Goal: Information Seeking & Learning: Learn about a topic

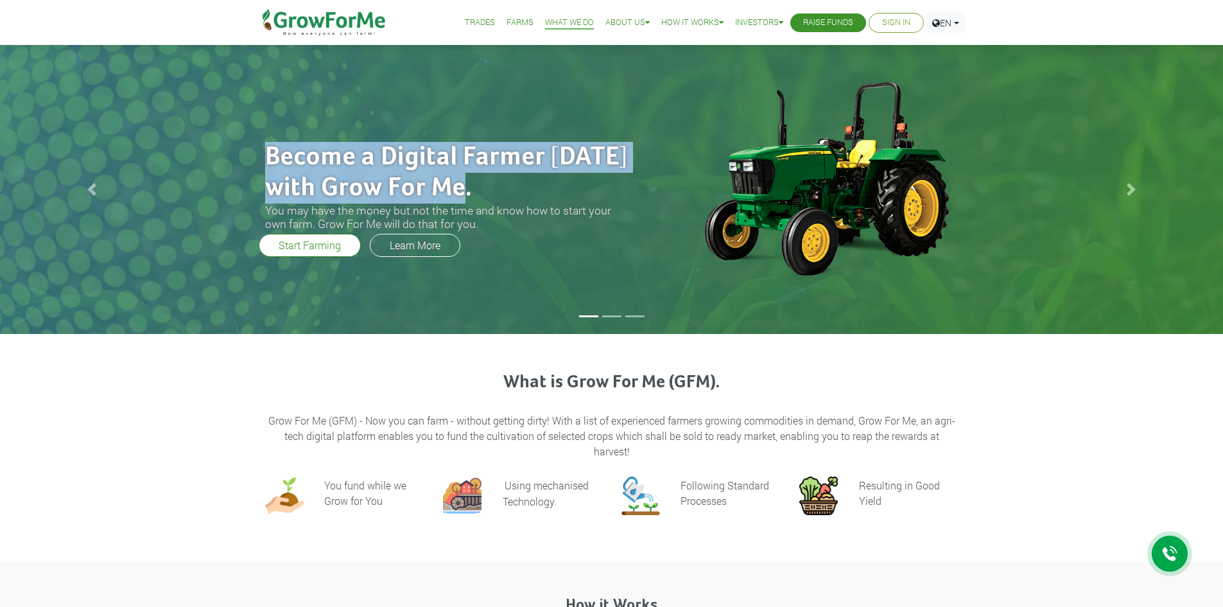
drag, startPoint x: 264, startPoint y: 146, endPoint x: 481, endPoint y: 186, distance: 220.0
click at [481, 186] on h2 "Become a Digital Farmer today with Grow For Me." at bounding box center [448, 173] width 366 height 62
copy h2 "Become a Digital Farmer today with Grow For Me."
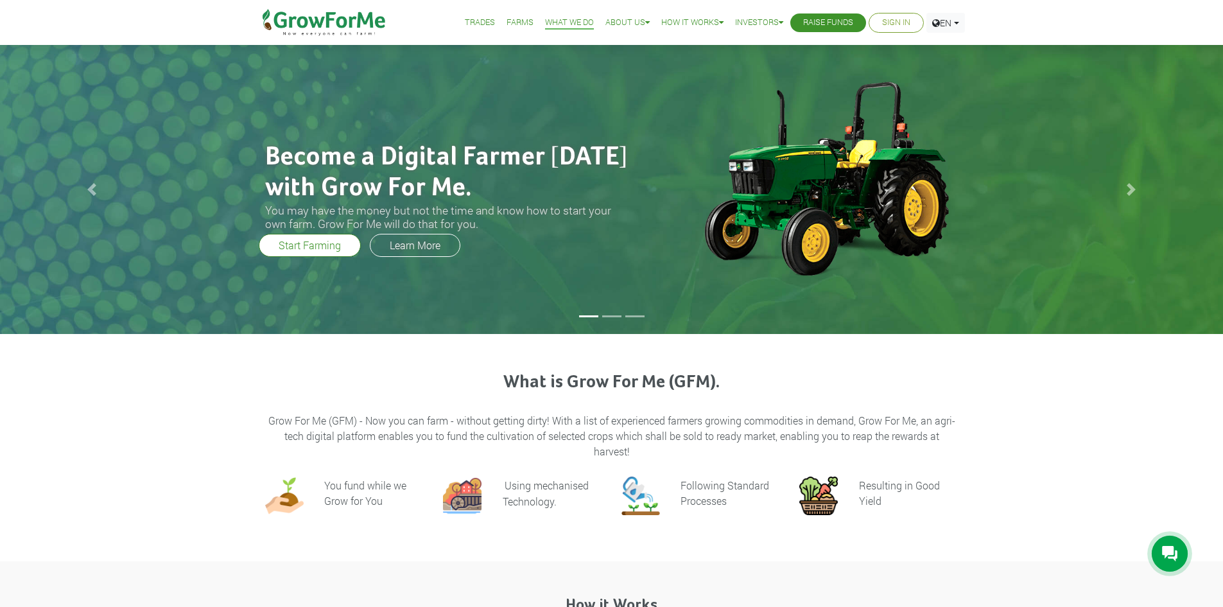
click at [928, 360] on div "What is Grow For Me (GFM). Grow For Me (GFM) - Now you can farm - without getti…" at bounding box center [611, 447] width 1223 height 227
click at [1124, 198] on link "Next" at bounding box center [1131, 189] width 184 height 289
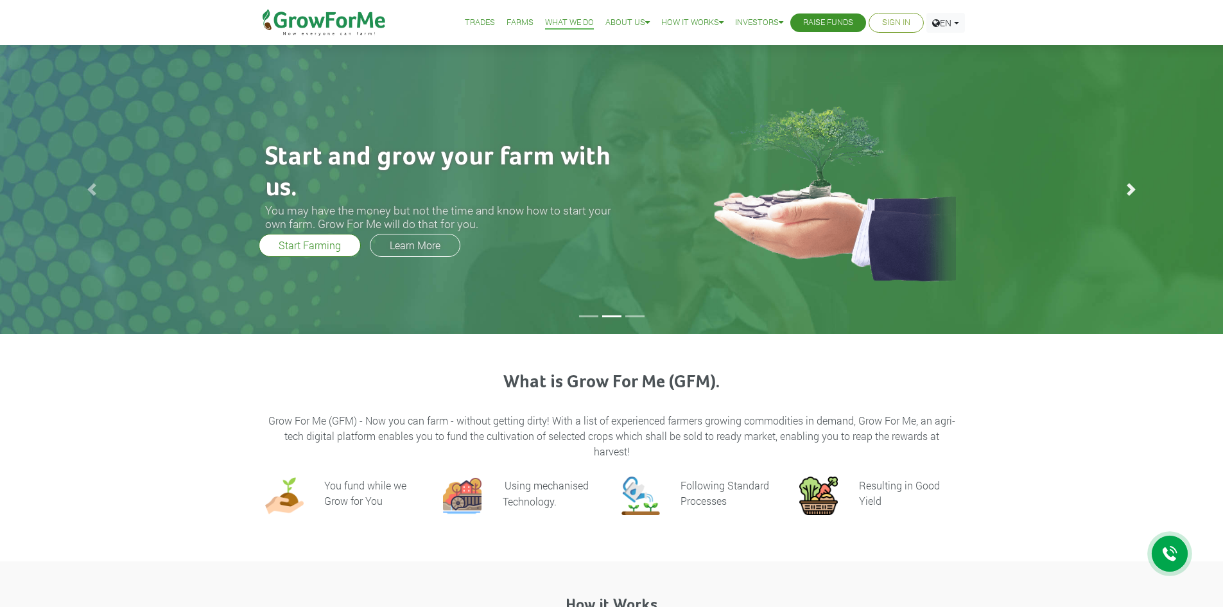
click at [1126, 183] on span at bounding box center [1131, 189] width 13 height 13
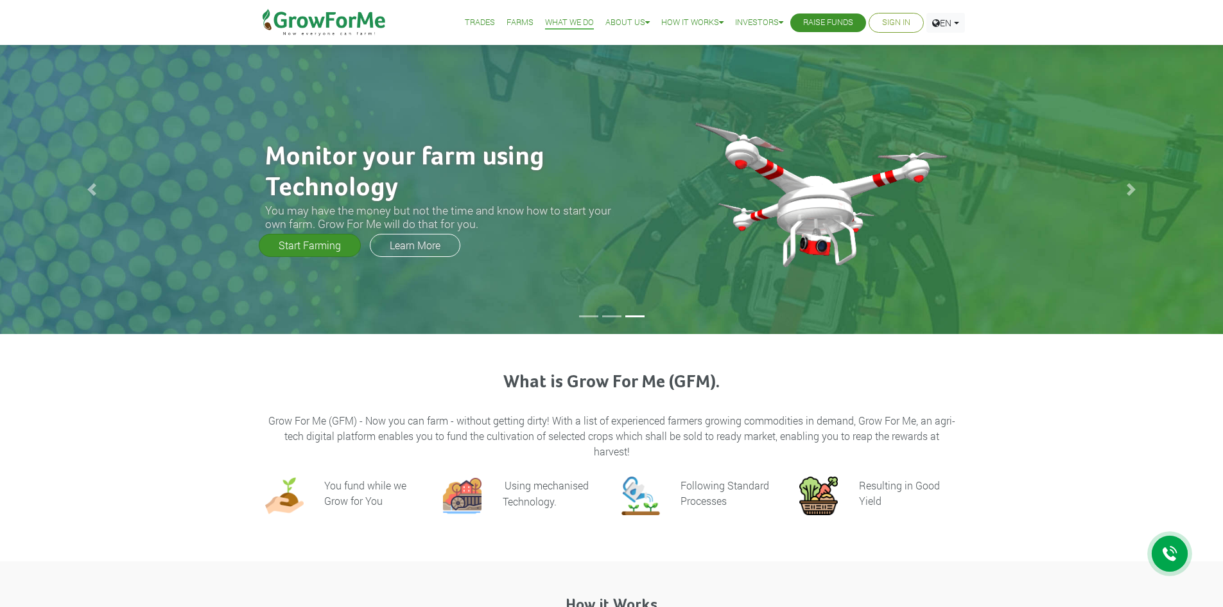
click at [297, 257] on link "Start Farming" at bounding box center [310, 245] width 102 height 23
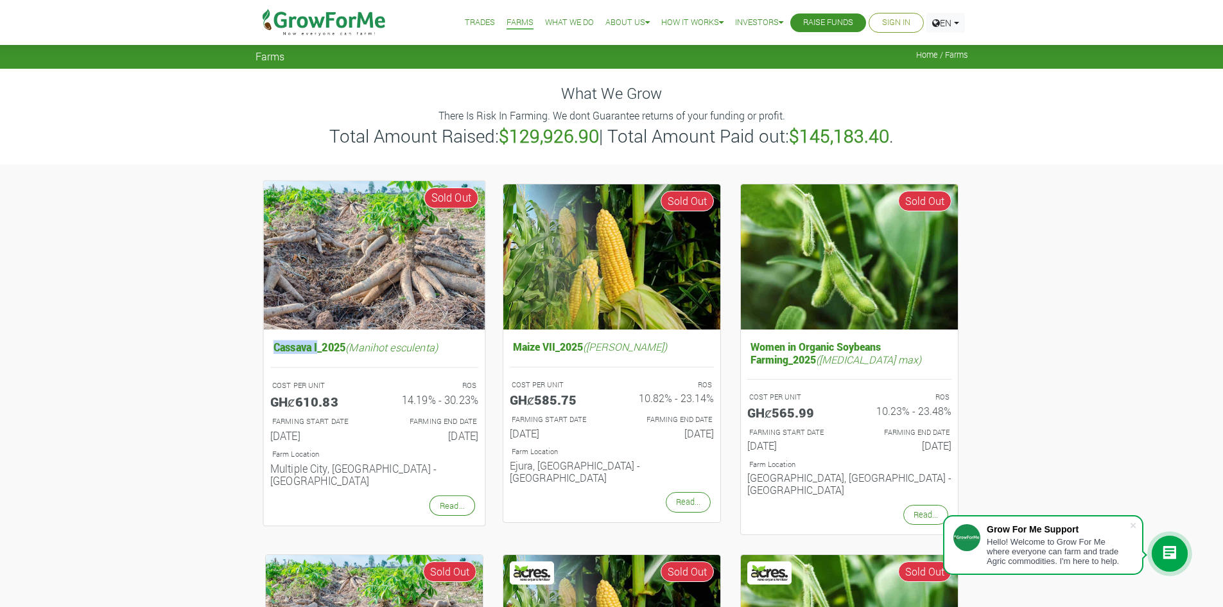
drag, startPoint x: 273, startPoint y: 348, endPoint x: 320, endPoint y: 354, distance: 47.9
click at [320, 354] on h5 "Cassava I_2025 (Manihot esculenta)" at bounding box center [374, 346] width 208 height 19
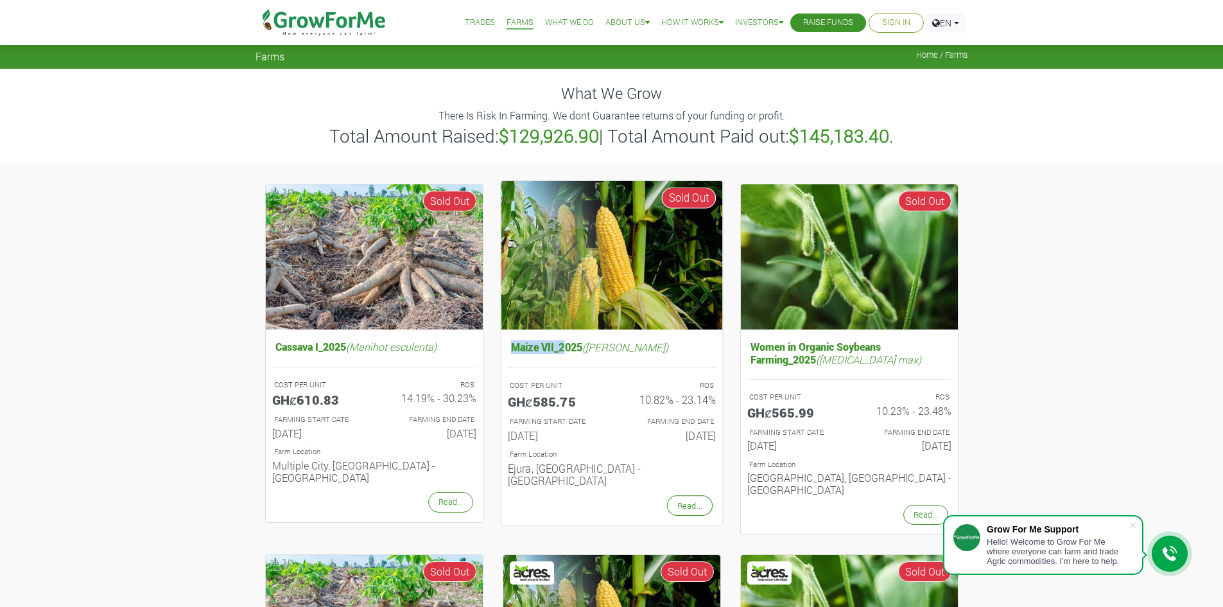
drag, startPoint x: 509, startPoint y: 349, endPoint x: 566, endPoint y: 348, distance: 56.5
click at [566, 348] on h5 "Maize VII_2025 (Zea [PERSON_NAME])" at bounding box center [611, 346] width 208 height 19
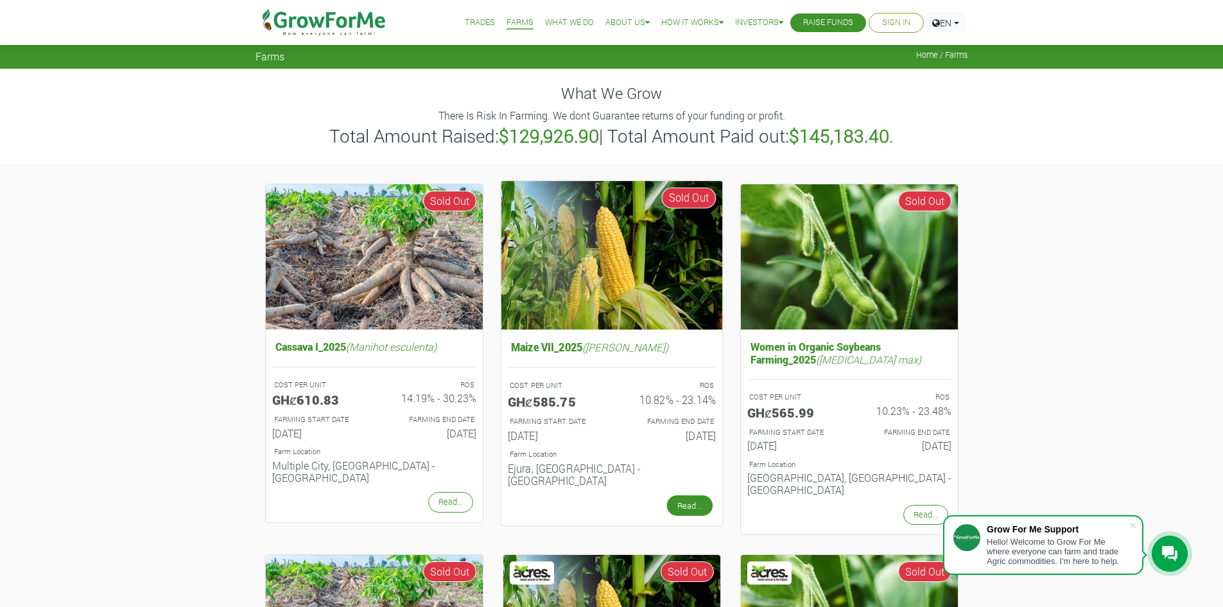
click at [697, 499] on link "Read..." at bounding box center [689, 505] width 46 height 21
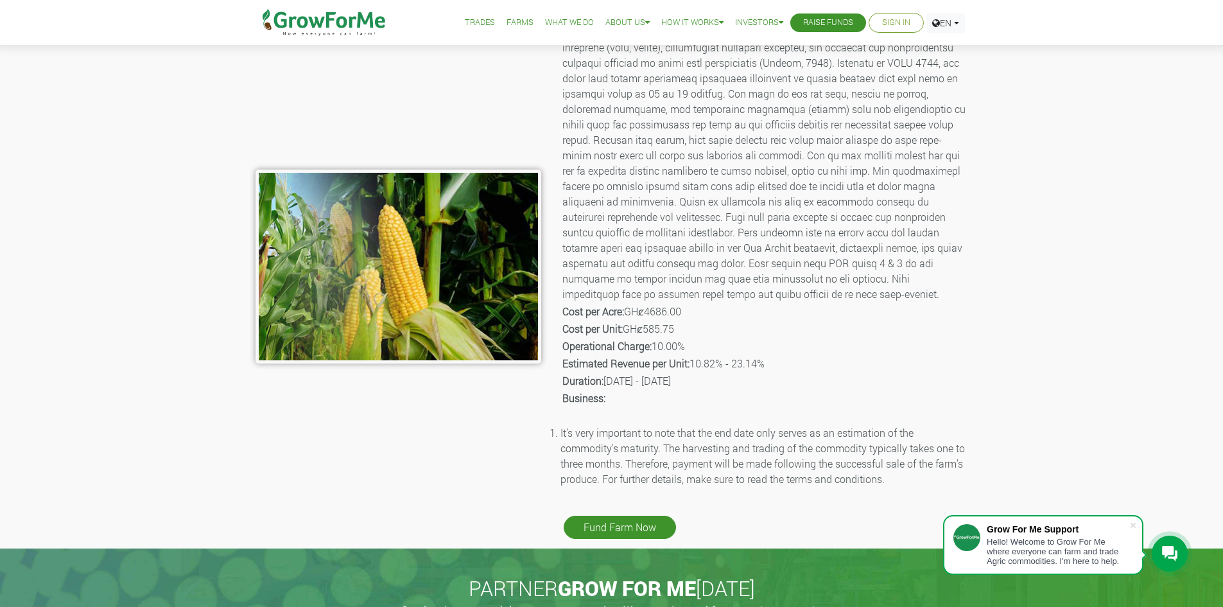
scroll to position [128, 0]
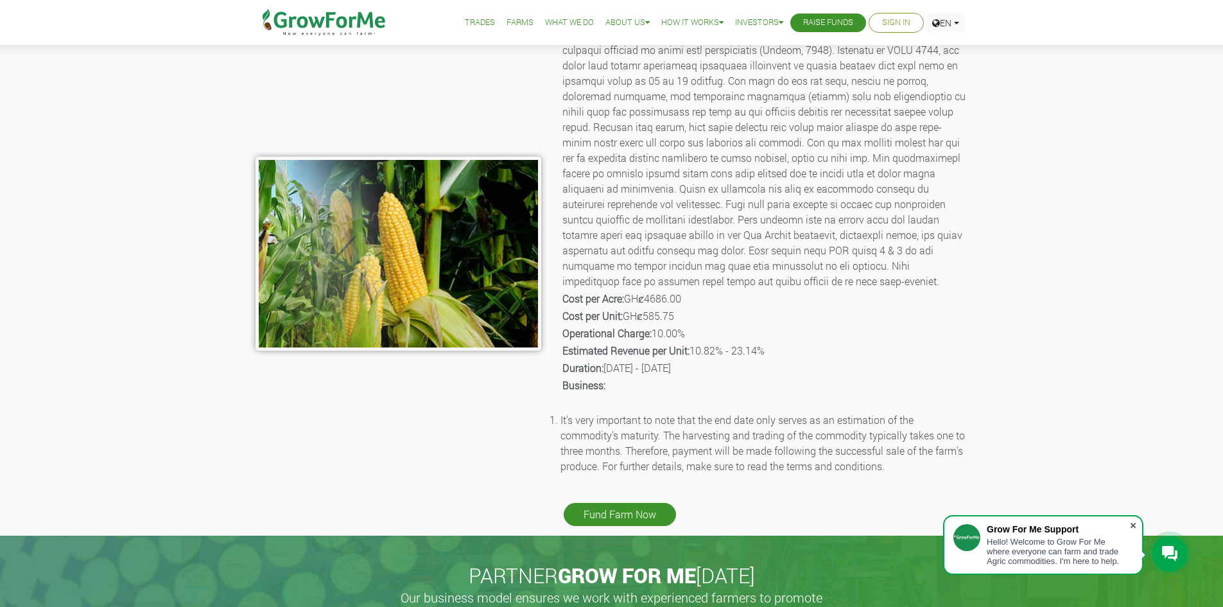
click at [1136, 523] on span at bounding box center [1133, 525] width 13 height 13
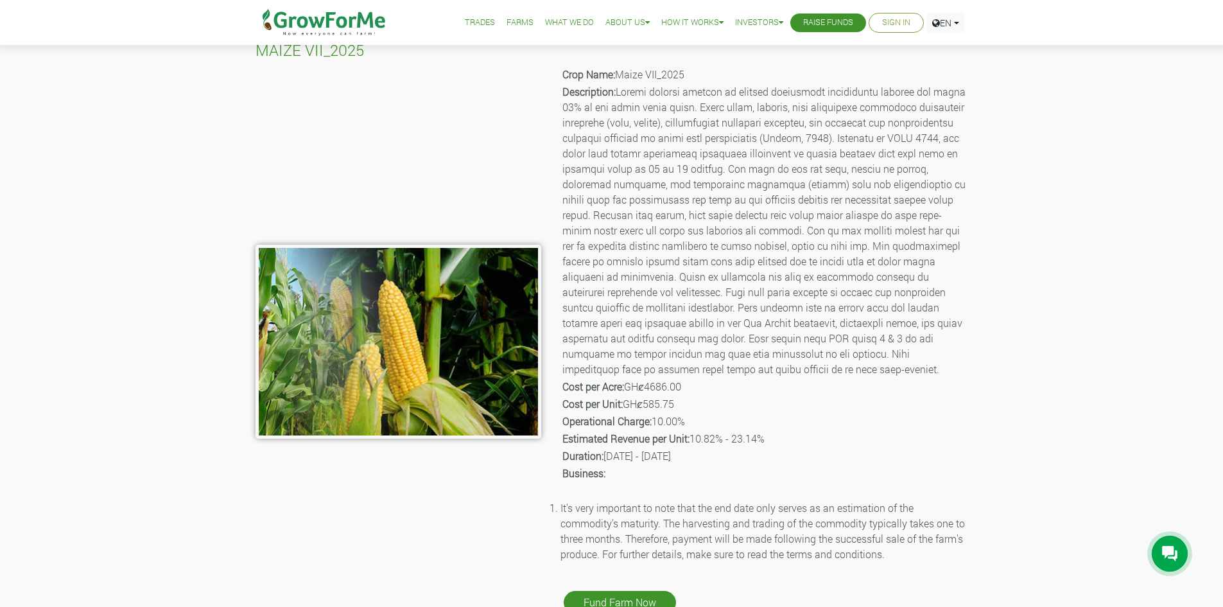
scroll to position [0, 0]
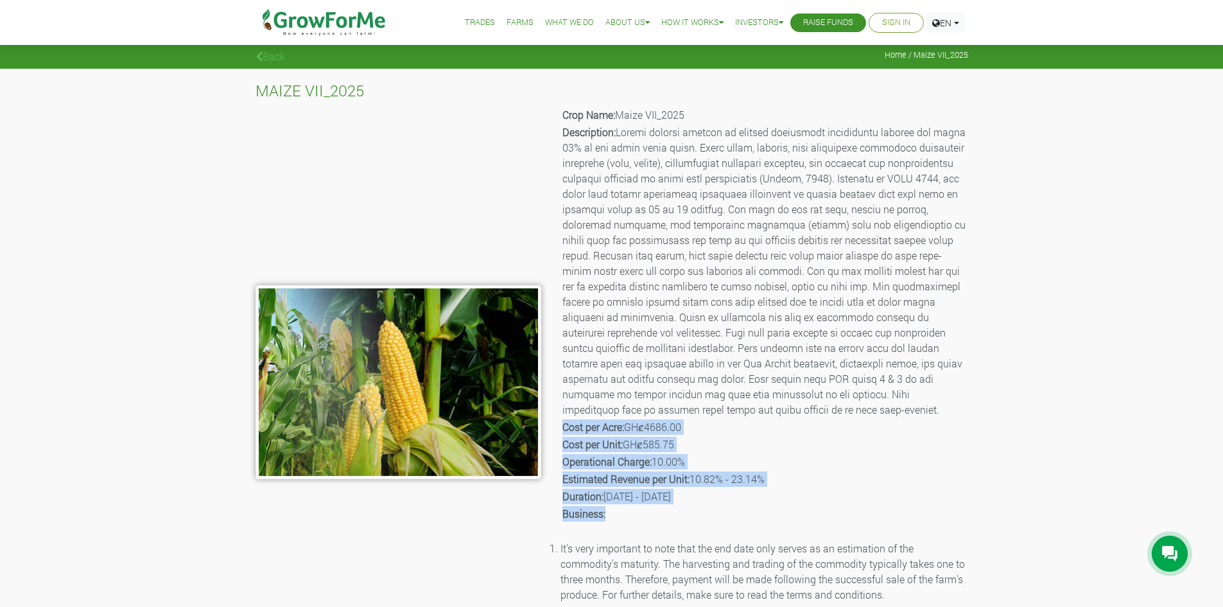
drag, startPoint x: 559, startPoint y: 426, endPoint x: 843, endPoint y: 510, distance: 295.9
click at [843, 510] on div "Crop Name: Maize VII_2025 Description: Cost per Acre: GHȼ4686.00 Cost per Unit:…" at bounding box center [764, 381] width 427 height 552
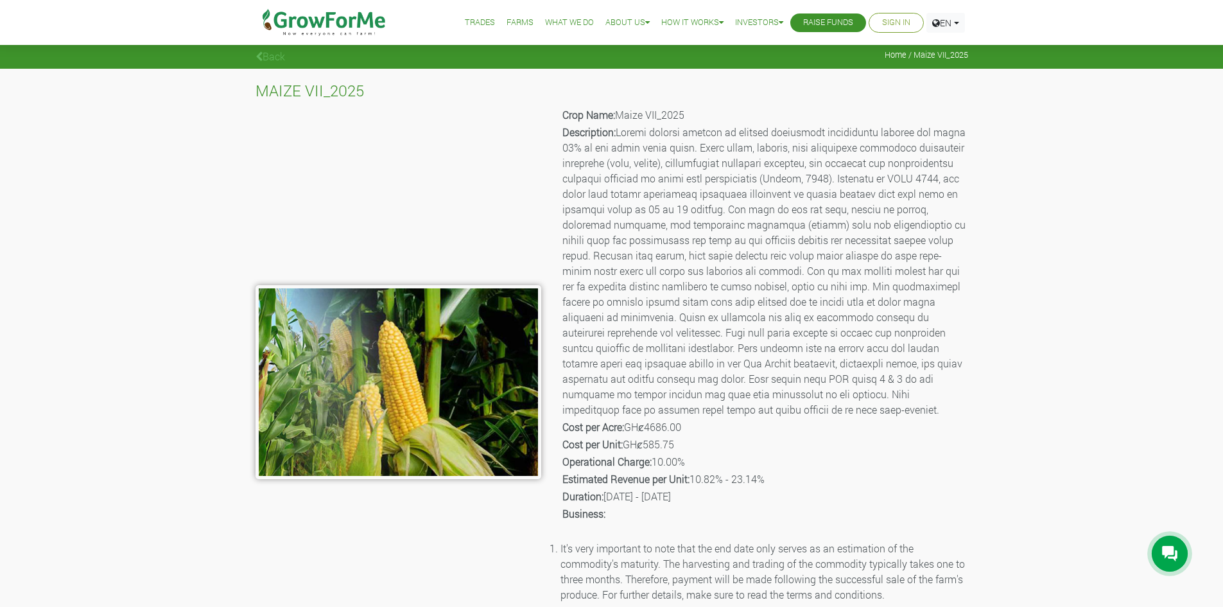
click at [949, 326] on p "Description:" at bounding box center [764, 271] width 404 height 293
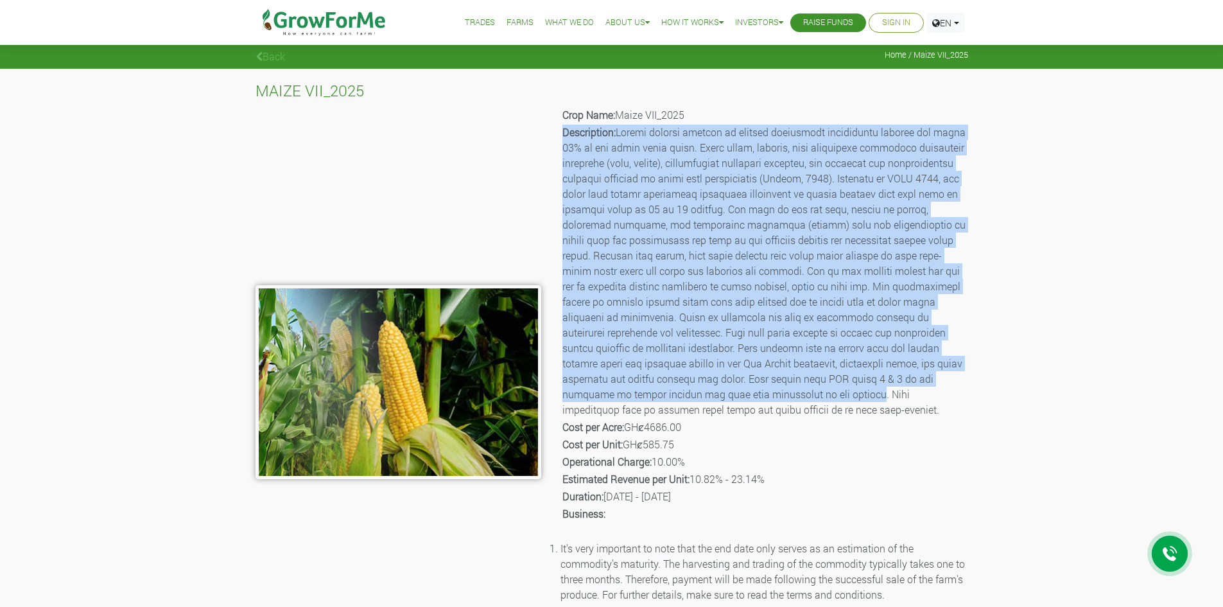
drag, startPoint x: 561, startPoint y: 132, endPoint x: 725, endPoint y: 397, distance: 312.1
click at [725, 397] on div "Crop Name: Maize VII_2025 Description: Cost per Acre: GHȼ4686.00 Cost per Unit:…" at bounding box center [764, 381] width 427 height 552
click at [1002, 252] on div "MAIZE VII_2025 Crop Name: Maize VII_2025 Description: Cost per Acre: GHȼ4686.00…" at bounding box center [611, 366] width 1223 height 595
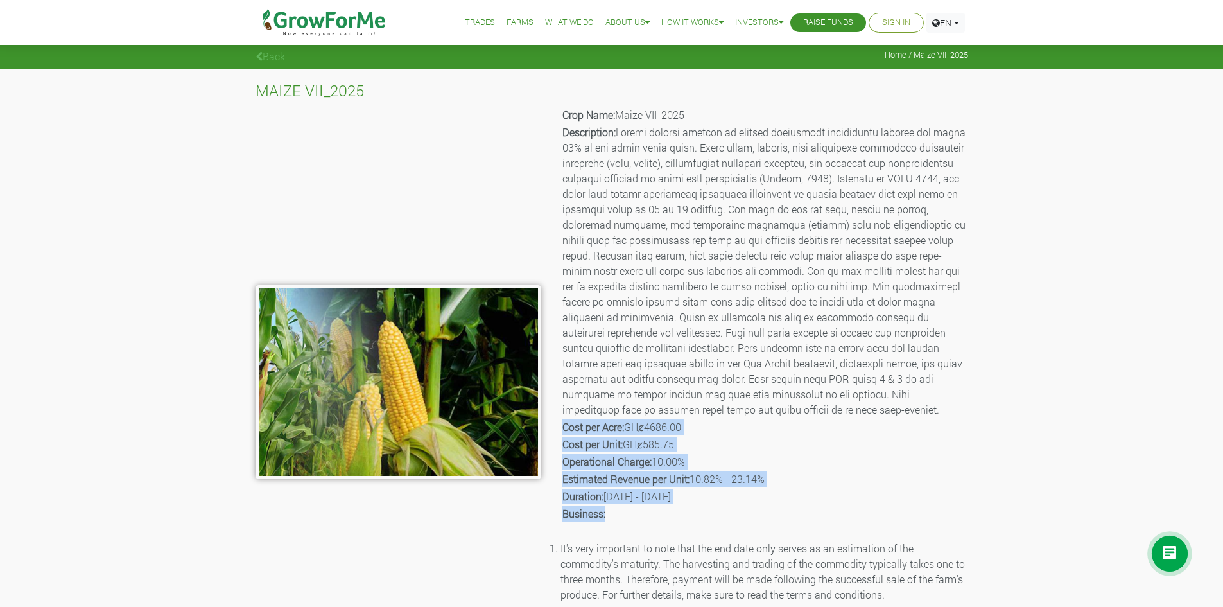
drag, startPoint x: 556, startPoint y: 423, endPoint x: 616, endPoint y: 510, distance: 105.6
click at [616, 510] on div "Crop Name: Maize VII_2025 Description: Cost per Acre: GHȼ4686.00 Cost per Unit:…" at bounding box center [764, 381] width 427 height 552
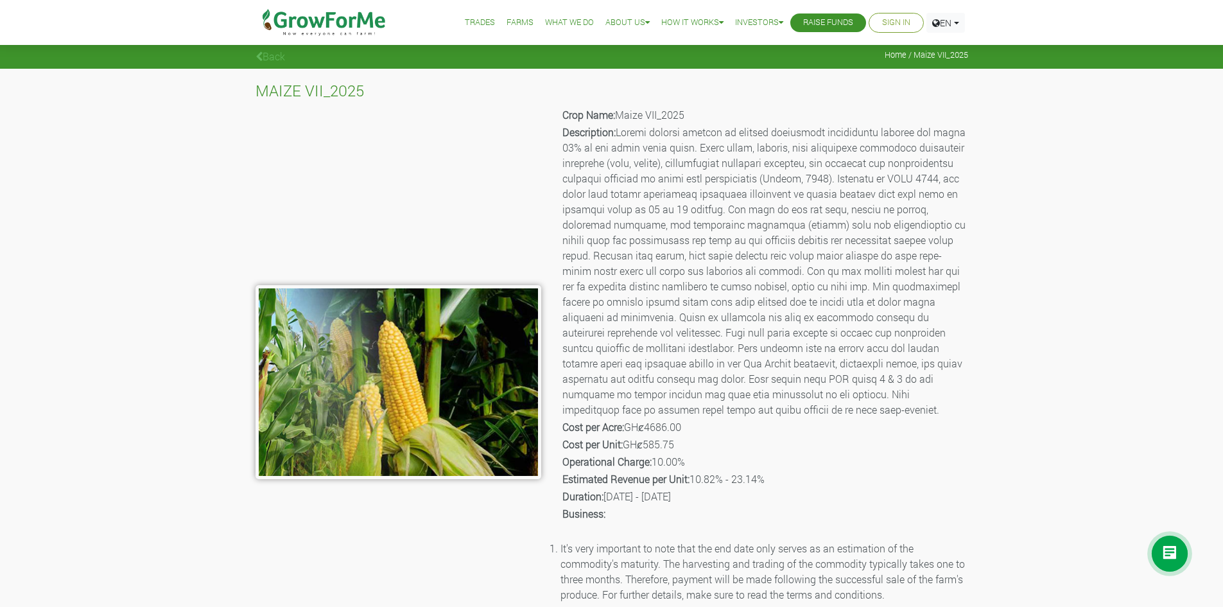
click at [1052, 302] on div "MAIZE VII_2025 Crop Name: Maize VII_2025 Description: Cost per Acre: GHȼ4686.00…" at bounding box center [611, 366] width 1223 height 595
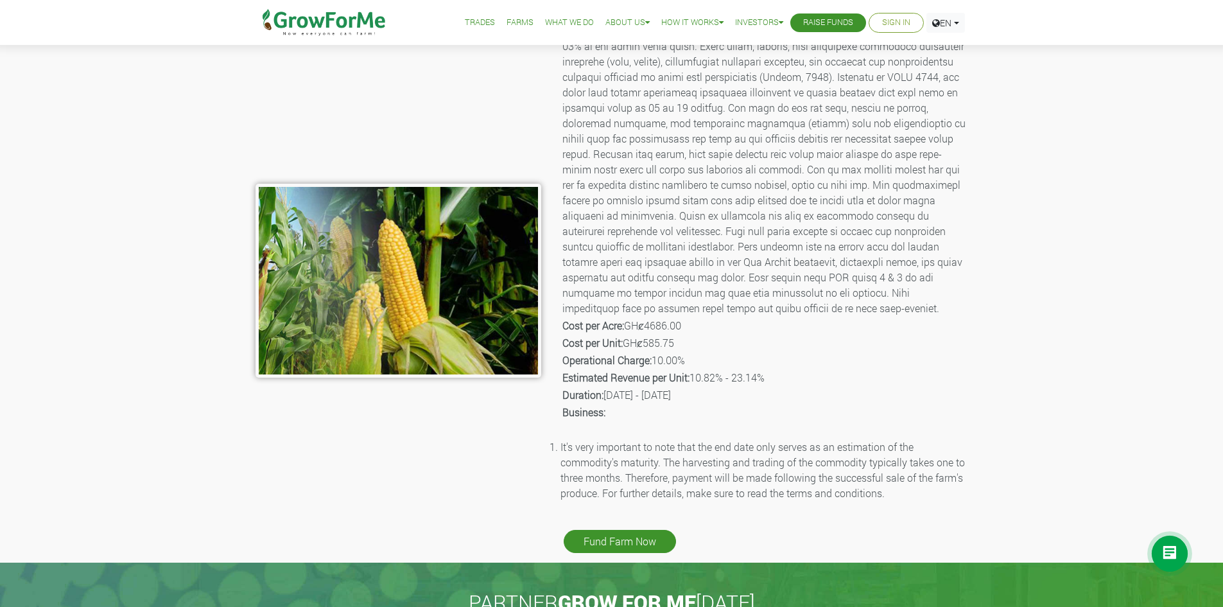
scroll to position [257, 0]
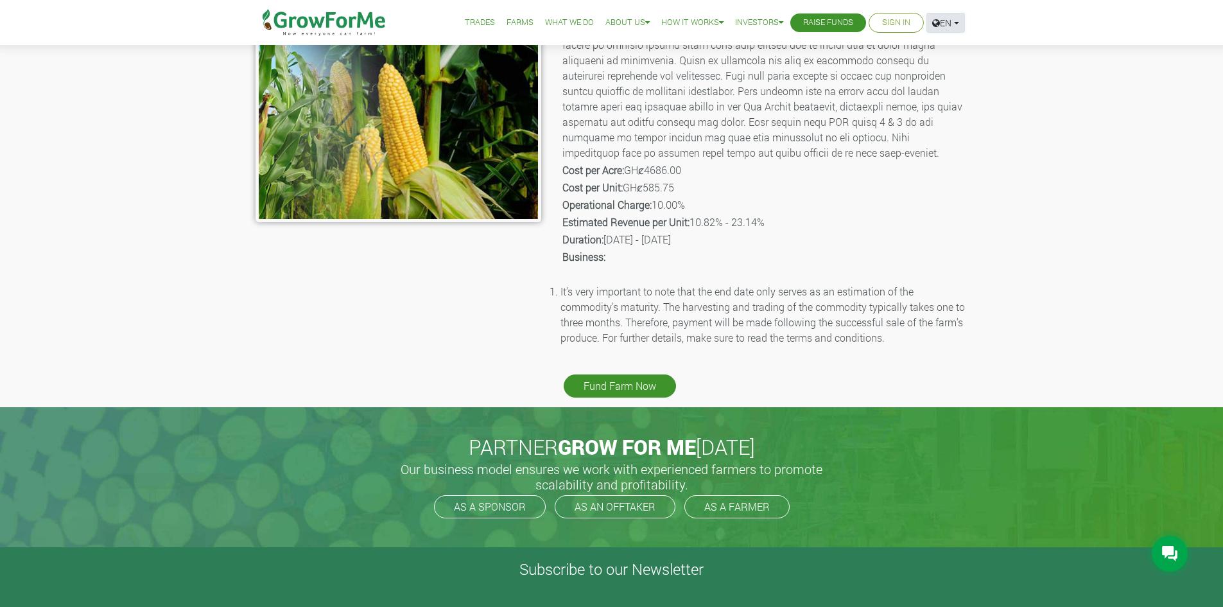
click at [942, 28] on link "EN" at bounding box center [945, 23] width 39 height 20
click at [1093, 161] on div "MAIZE VII_2025 Crop Name: Maize VII_2025 Description: Cost per Acre: GHȼ4686.00…" at bounding box center [611, 109] width 1223 height 595
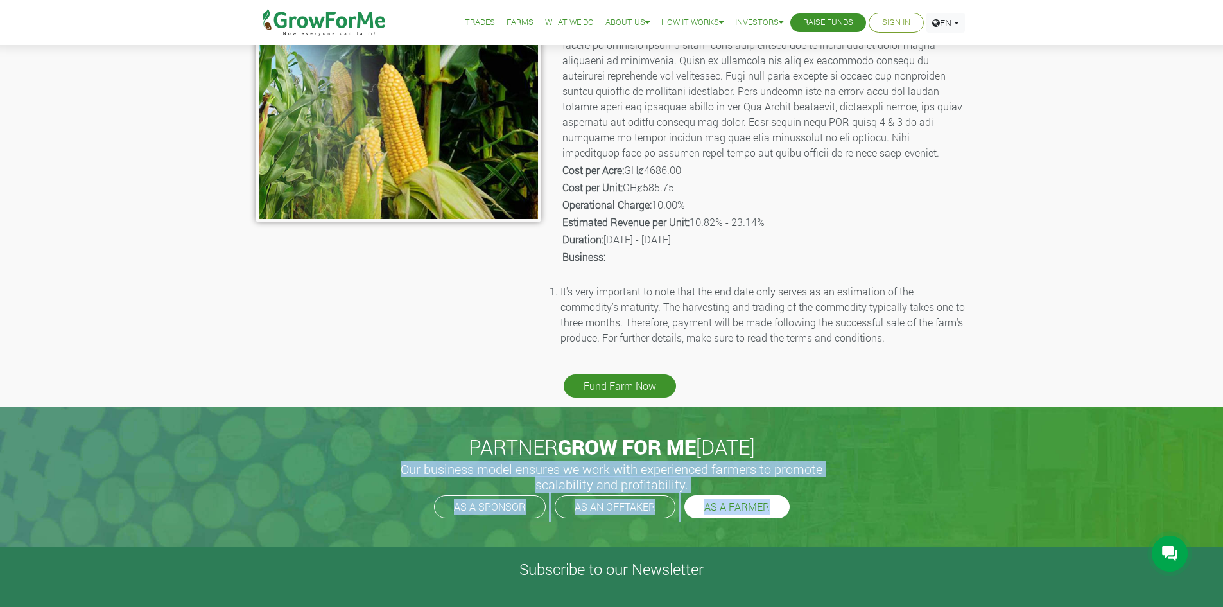
drag, startPoint x: 388, startPoint y: 469, endPoint x: 782, endPoint y: 506, distance: 395.3
click at [782, 506] on div "PARTNER GROW FOR ME [DATE] Our business model ensures we work with experienced …" at bounding box center [612, 477] width 732 height 140
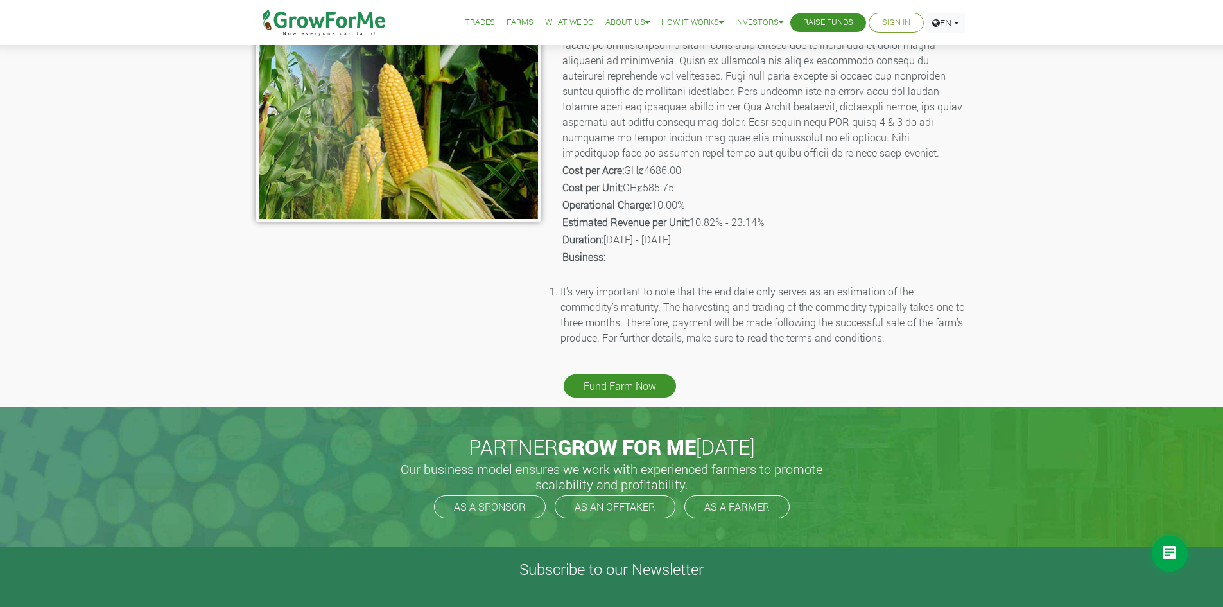
click at [821, 386] on div "Crop Name: Maize VII_2025 Description: Cost per Acre: GHȼ4686.00 Cost per Unit:…" at bounding box center [764, 125] width 427 height 552
click at [630, 512] on link "AS AN OFFTAKER" at bounding box center [615, 506] width 121 height 23
drag, startPoint x: 530, startPoint y: 485, endPoint x: 687, endPoint y: 482, distance: 157.3
click at [687, 482] on h5 "Our business model ensures we work with experienced farmers to promote scalabil…" at bounding box center [611, 476] width 449 height 31
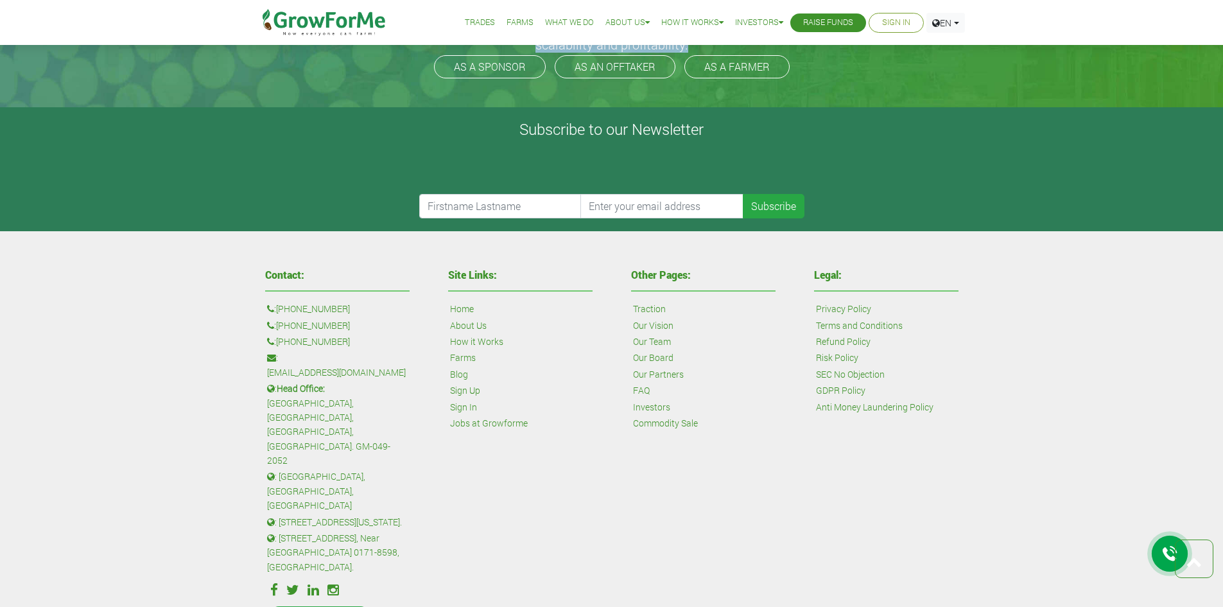
scroll to position [706, 0]
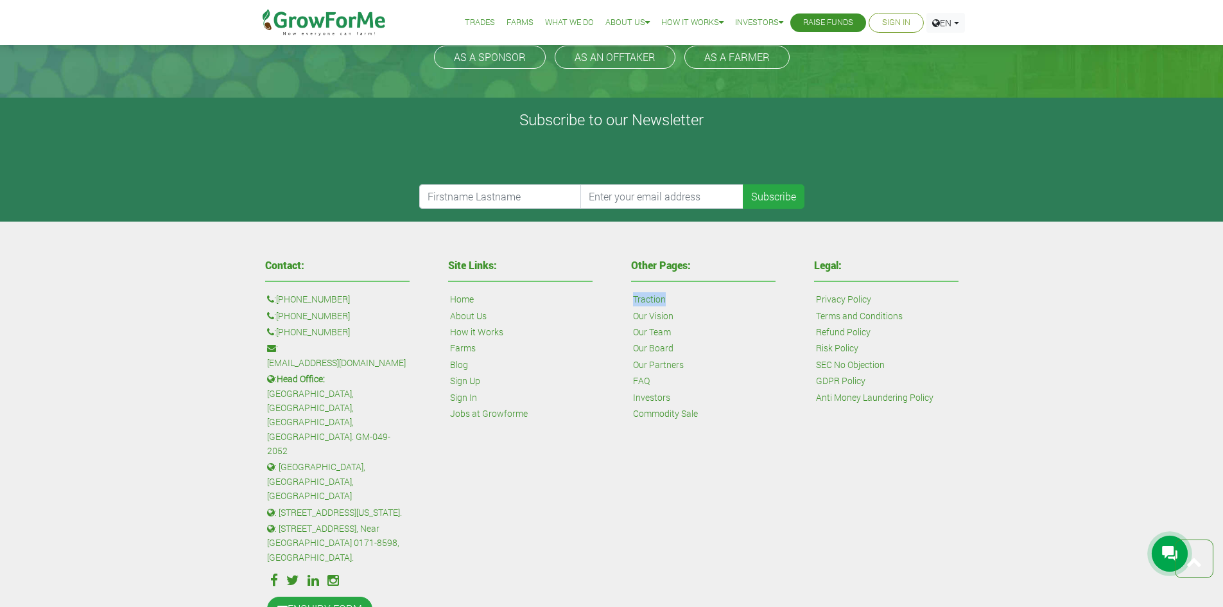
drag, startPoint x: 626, startPoint y: 298, endPoint x: 677, endPoint y: 302, distance: 51.5
click at [677, 302] on div "Other Pages: Traction Our Vision Our Team Our Board Our Partners FAQ Investors …" at bounding box center [703, 350] width 164 height 193
click at [775, 523] on div "Other Pages: Traction Our Vision Our Team Our Board Our Partners FAQ Investors …" at bounding box center [703, 442] width 183 height 376
click at [652, 302] on link "Traction" at bounding box center [649, 299] width 33 height 14
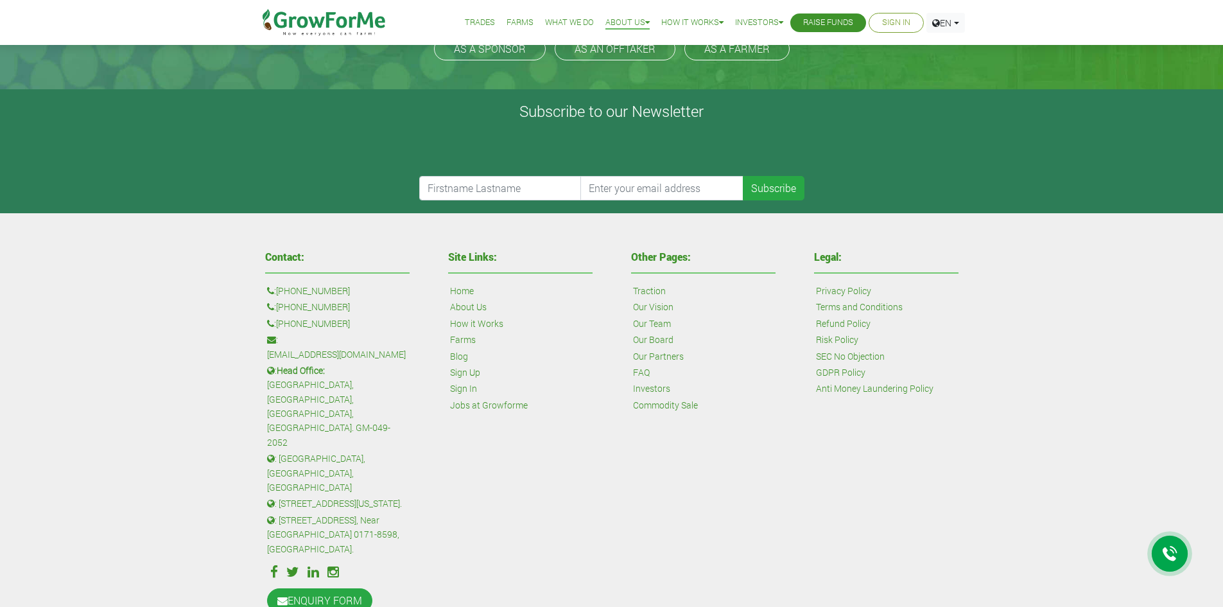
scroll to position [367, 0]
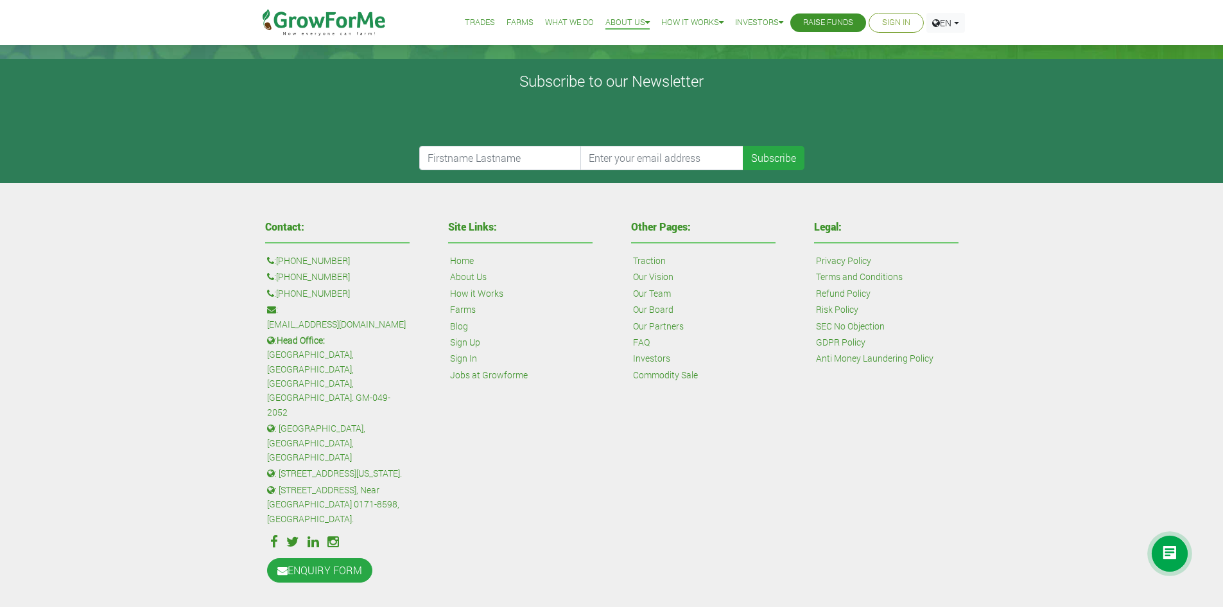
click at [333, 535] on icon at bounding box center [333, 541] width 12 height 13
